Goal: Task Accomplishment & Management: Manage account settings

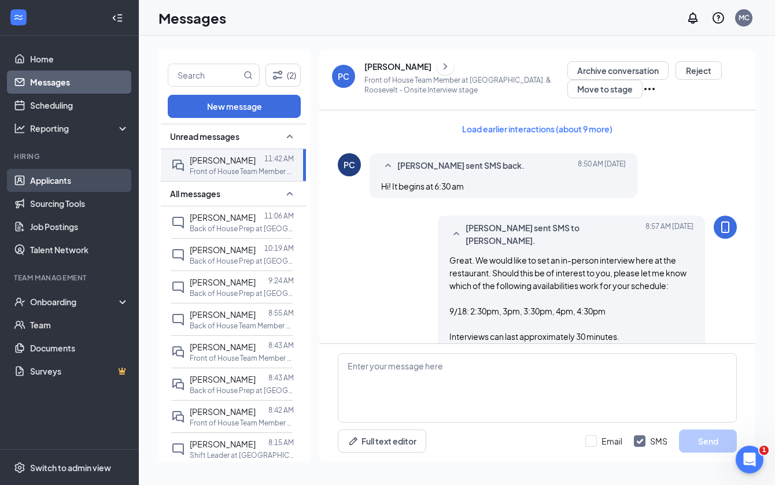
click at [70, 170] on link "Applicants" at bounding box center [79, 180] width 99 height 23
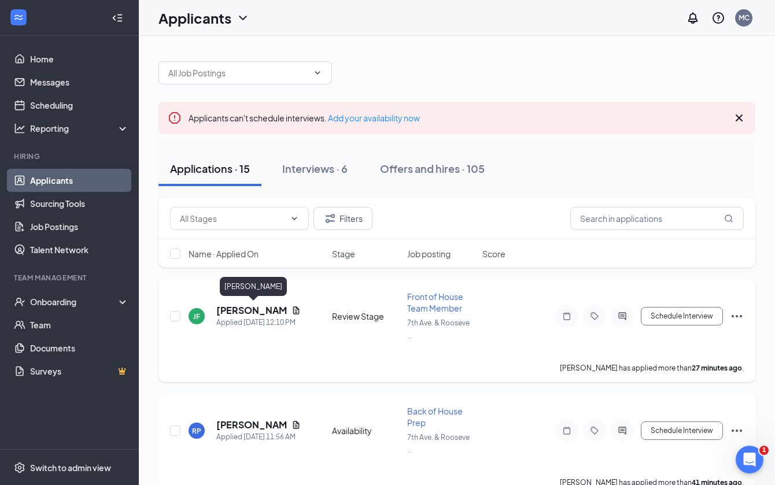
click at [248, 311] on h5 "[PERSON_NAME]" at bounding box center [251, 310] width 71 height 13
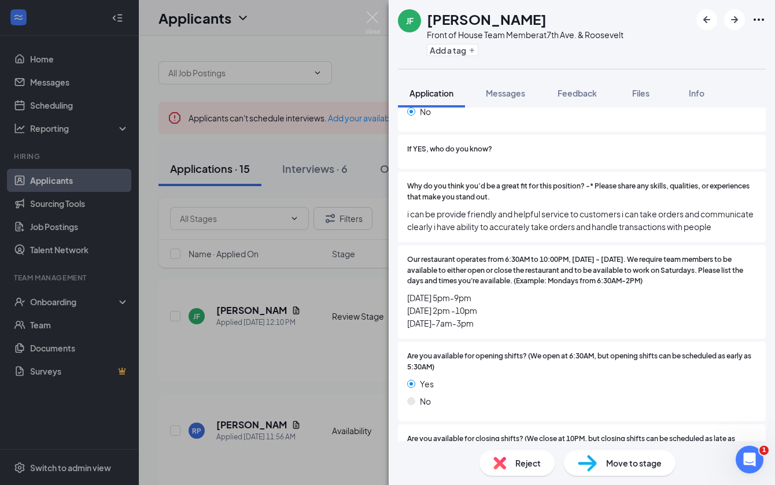
scroll to position [600, 0]
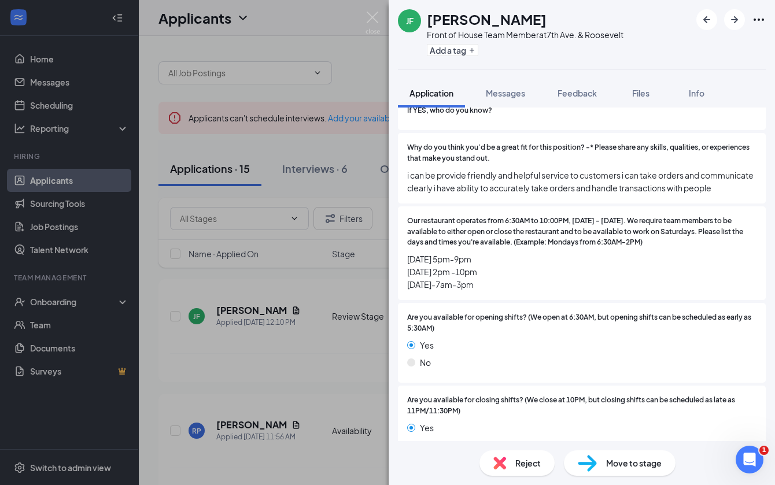
click at [520, 454] on div "Reject" at bounding box center [516, 462] width 75 height 25
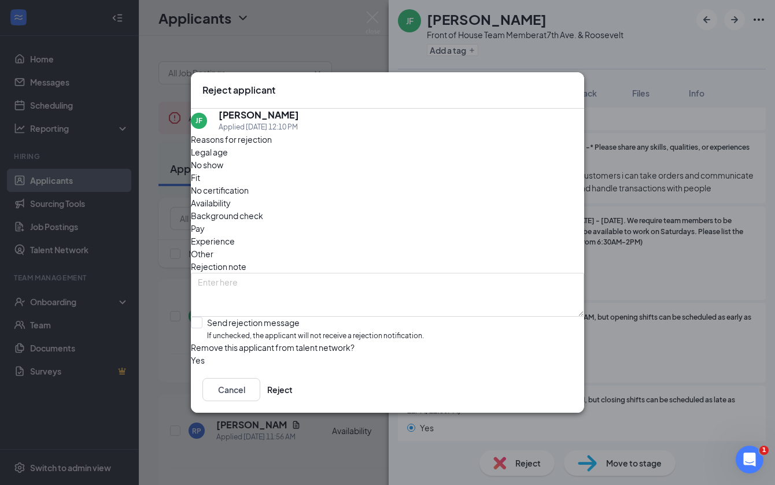
click at [471, 189] on div "Legal age No show Fit No certification Availability Background check Pay Experi…" at bounding box center [387, 203] width 393 height 115
click at [231, 197] on span "Availability" at bounding box center [211, 203] width 40 height 13
click at [293, 401] on button "Reject" at bounding box center [279, 389] width 25 height 23
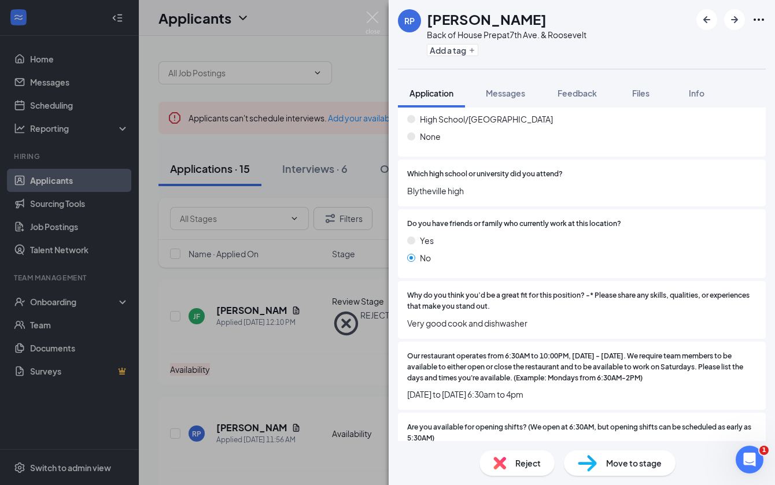
scroll to position [507, 0]
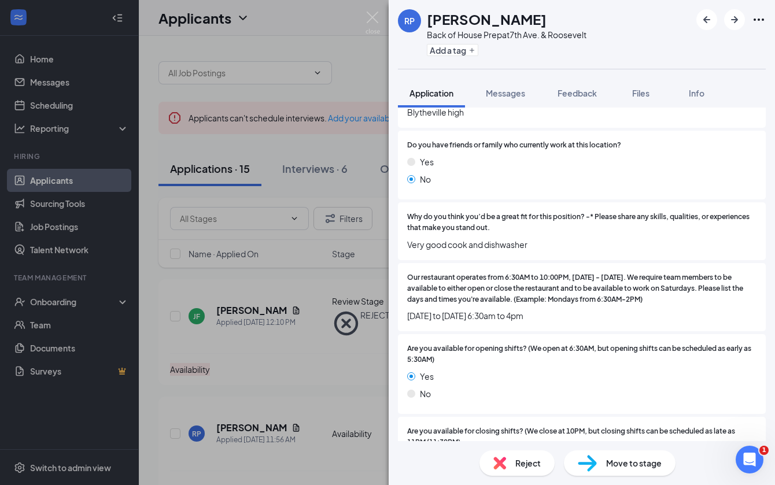
click at [374, 11] on div "RP [PERSON_NAME] Back of House Prep at [GEOGRAPHIC_DATA]. & Roosevelt Add a tag…" at bounding box center [387, 242] width 775 height 485
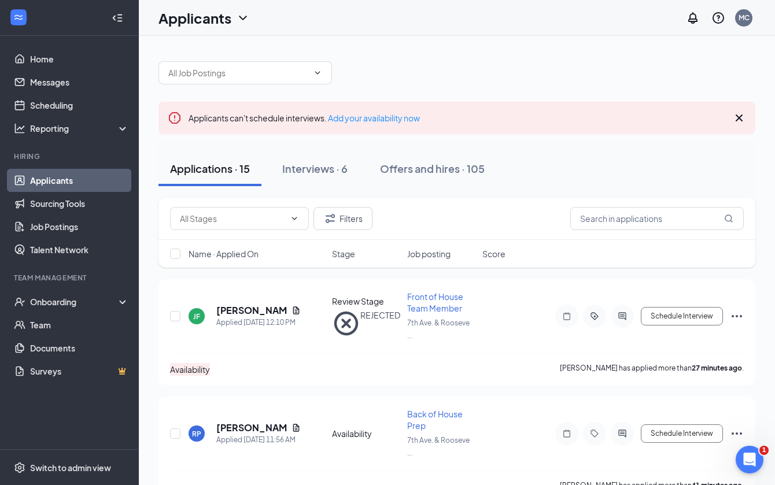
click at [373, 12] on div "Applicants MC" at bounding box center [457, 18] width 636 height 36
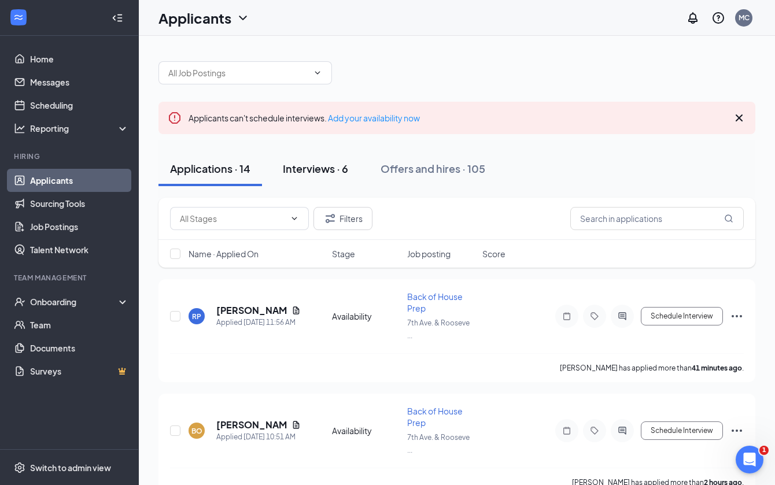
click at [319, 176] on button "Interviews · 6" at bounding box center [315, 169] width 88 height 35
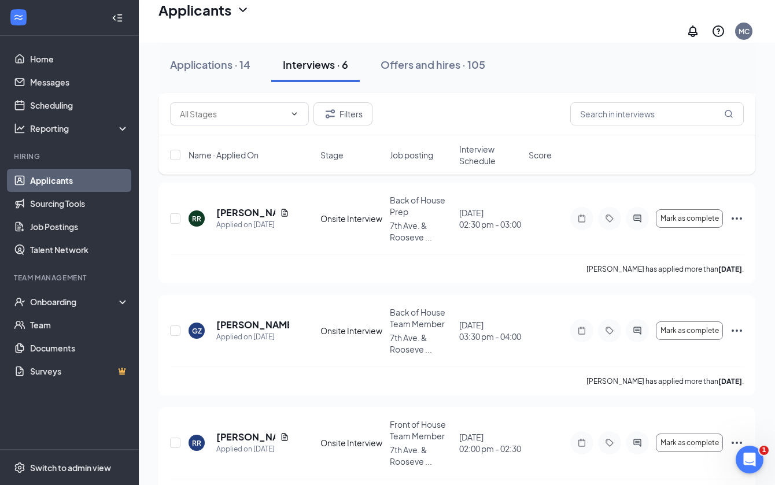
scroll to position [460, 0]
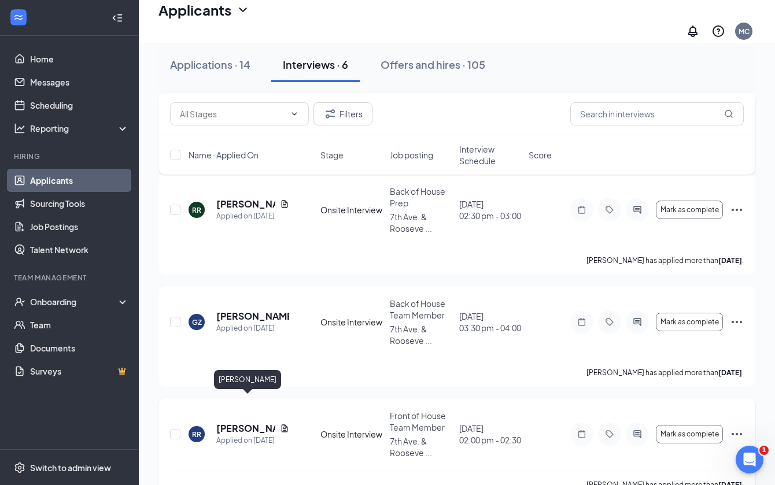
click at [241, 422] on h5 "[PERSON_NAME]" at bounding box center [245, 428] width 59 height 13
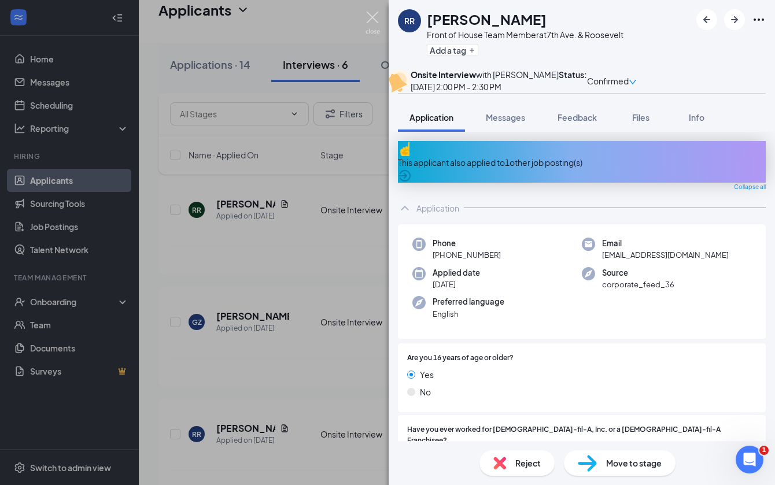
click at [372, 13] on img at bounding box center [372, 23] width 14 height 23
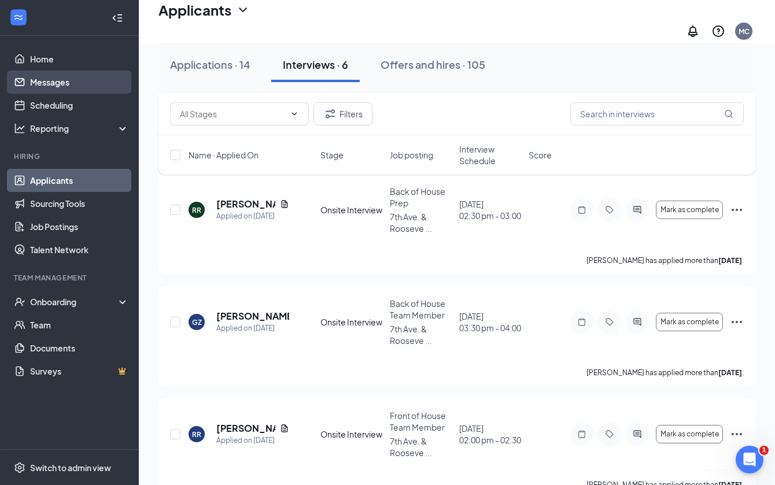
click at [66, 82] on link "Messages" at bounding box center [79, 82] width 99 height 23
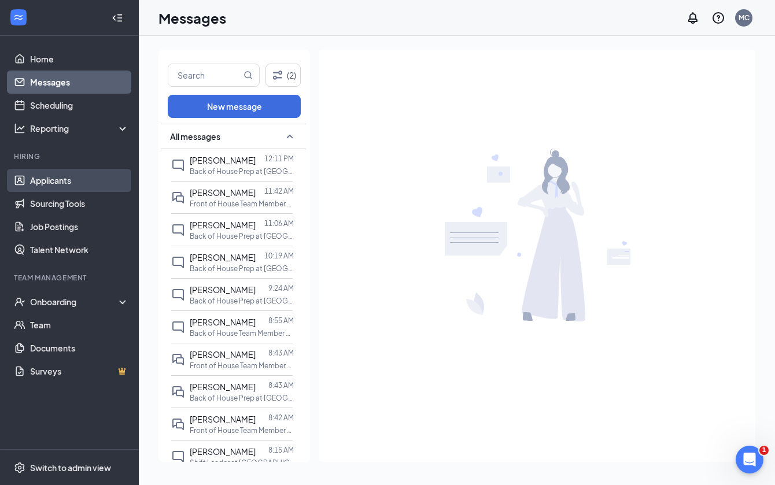
click at [76, 179] on link "Applicants" at bounding box center [79, 180] width 99 height 23
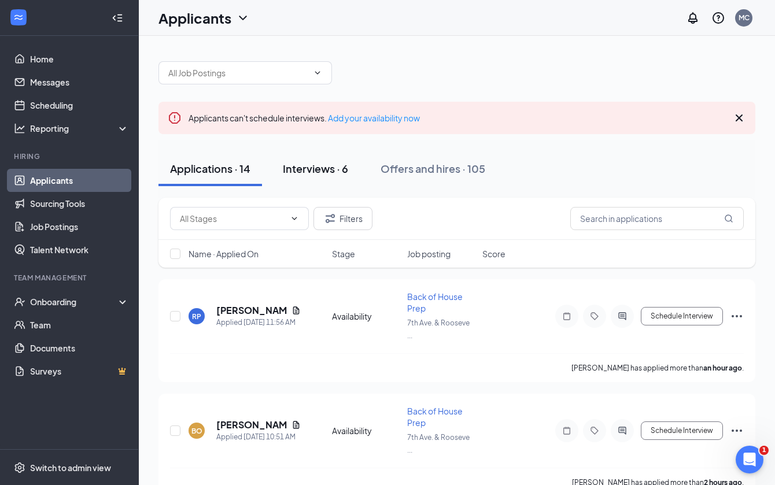
click at [331, 167] on div "Interviews · 6" at bounding box center [315, 168] width 65 height 14
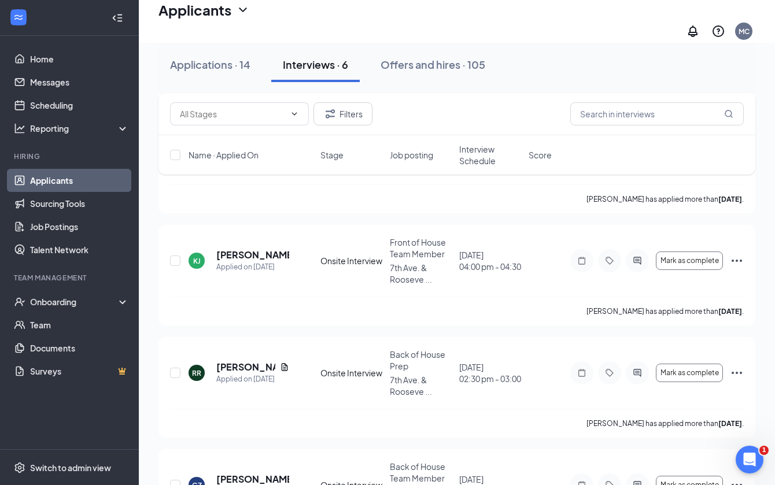
scroll to position [460, 0]
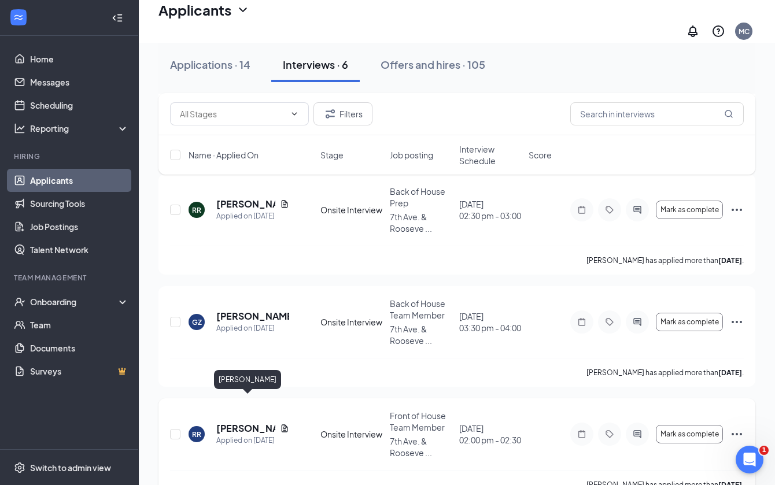
click at [233, 422] on h5 "[PERSON_NAME]" at bounding box center [245, 428] width 59 height 13
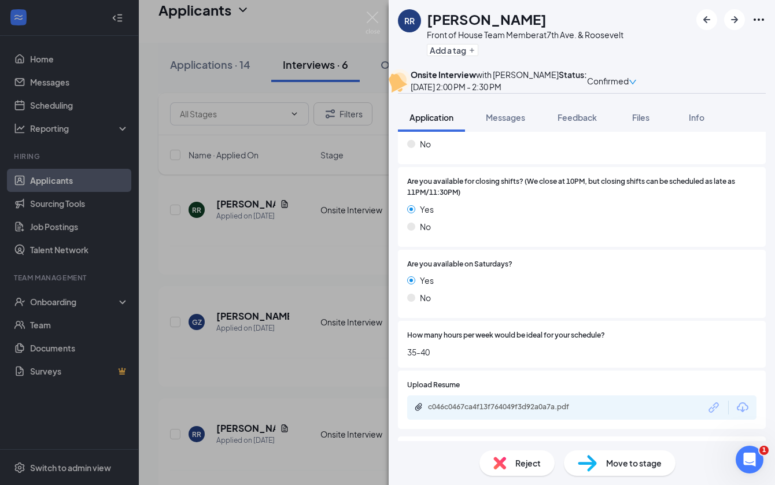
scroll to position [980, 0]
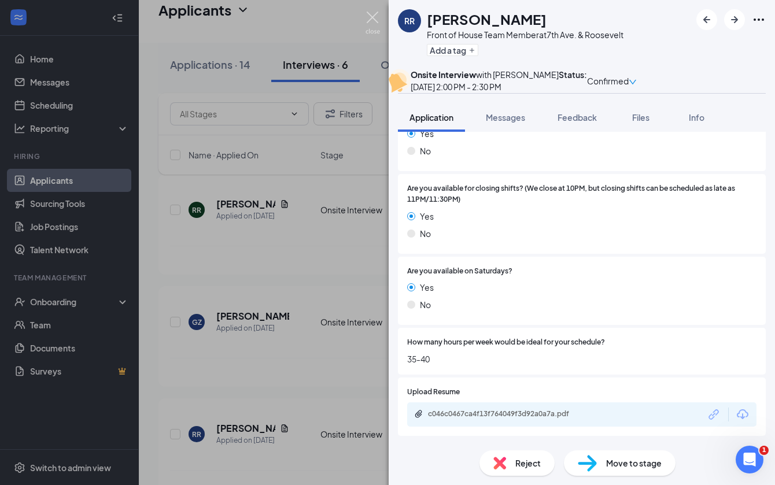
click at [372, 20] on img at bounding box center [372, 23] width 14 height 23
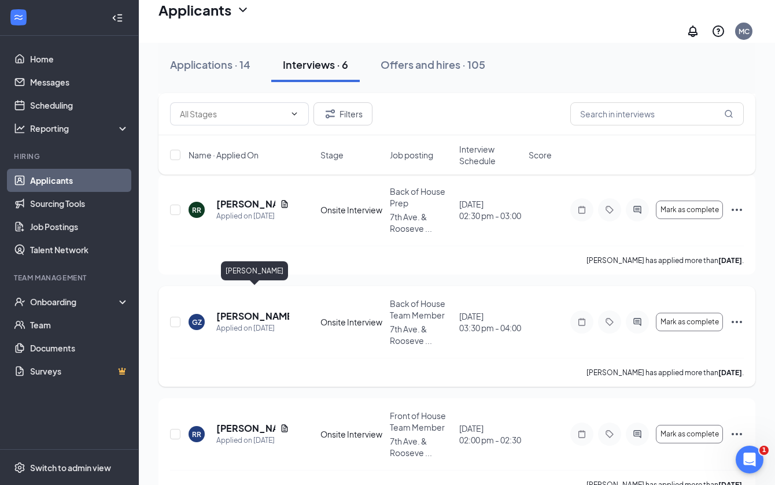
click at [263, 310] on h5 "[PERSON_NAME]" at bounding box center [252, 316] width 73 height 13
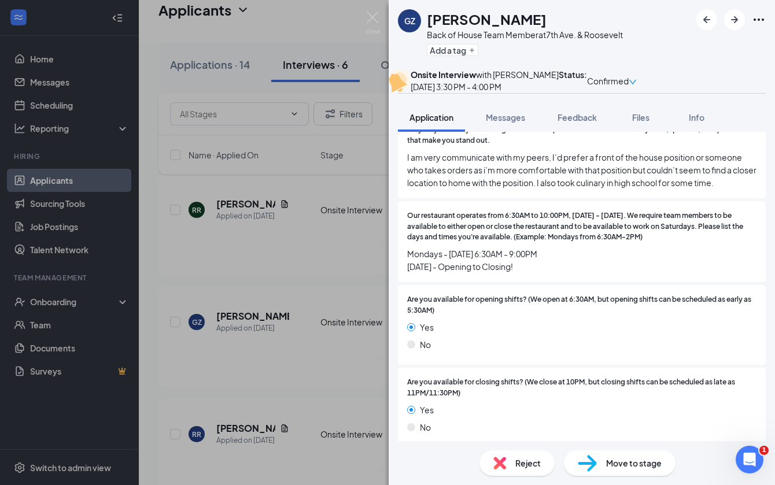
scroll to position [684, 0]
